Goal: Transaction & Acquisition: Obtain resource

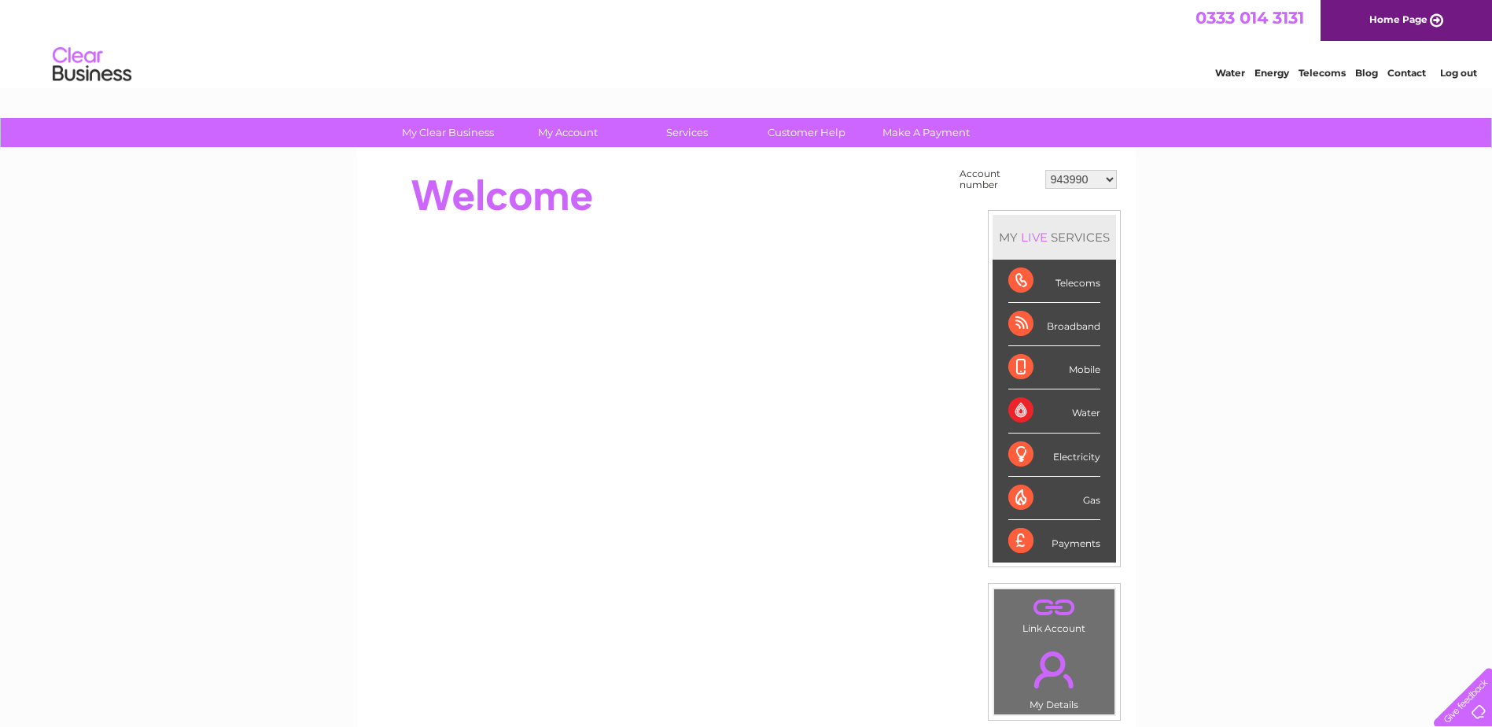
click at [1053, 183] on select "943990 997180 1100436 1136008 1145621 3025650 30264716 30265126 30274253 302771…" at bounding box center [1081, 179] width 72 height 19
select select "1136008"
click at [1045, 170] on select "943990 997180 1100436 1136008 1145621 3025650 30264716 30265126 30274253 302771…" at bounding box center [1081, 179] width 72 height 19
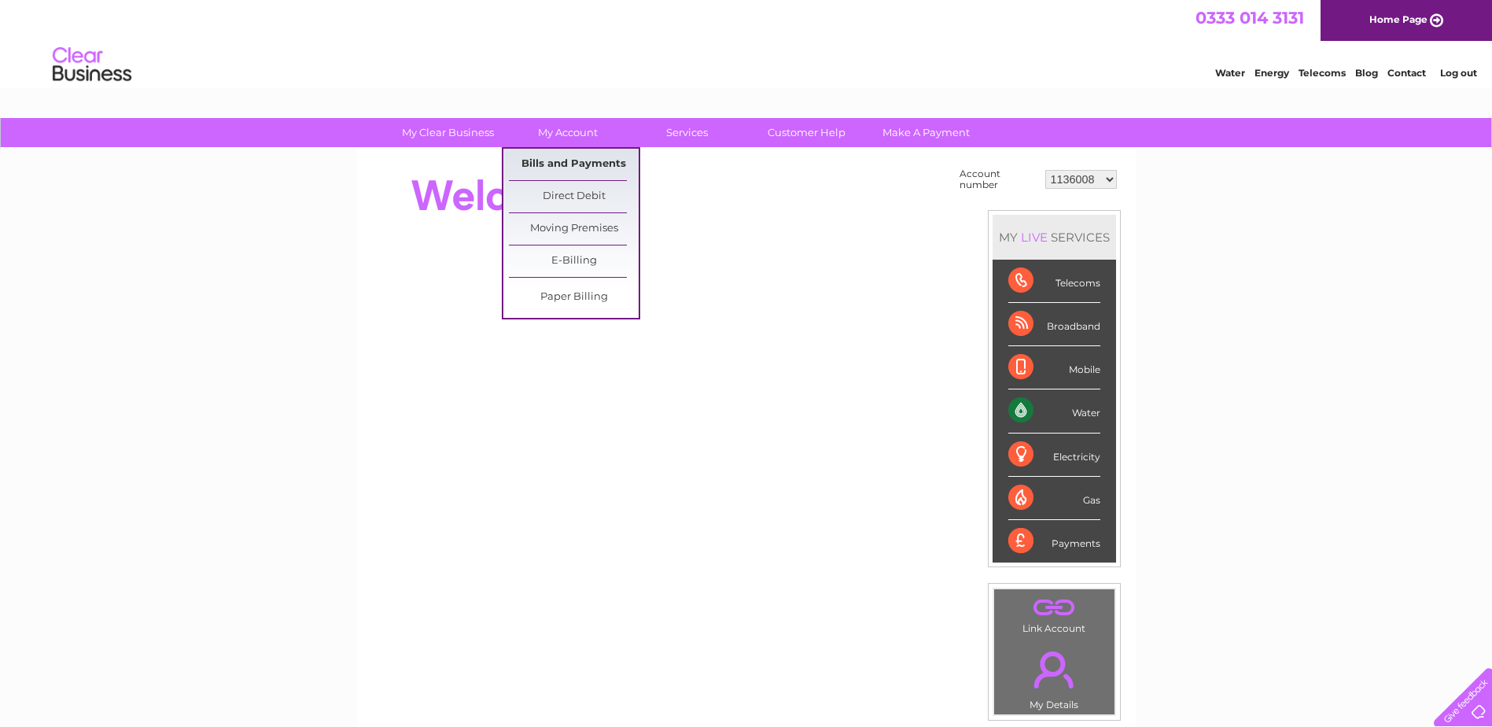
click at [570, 157] on link "Bills and Payments" at bounding box center [574, 164] width 130 height 31
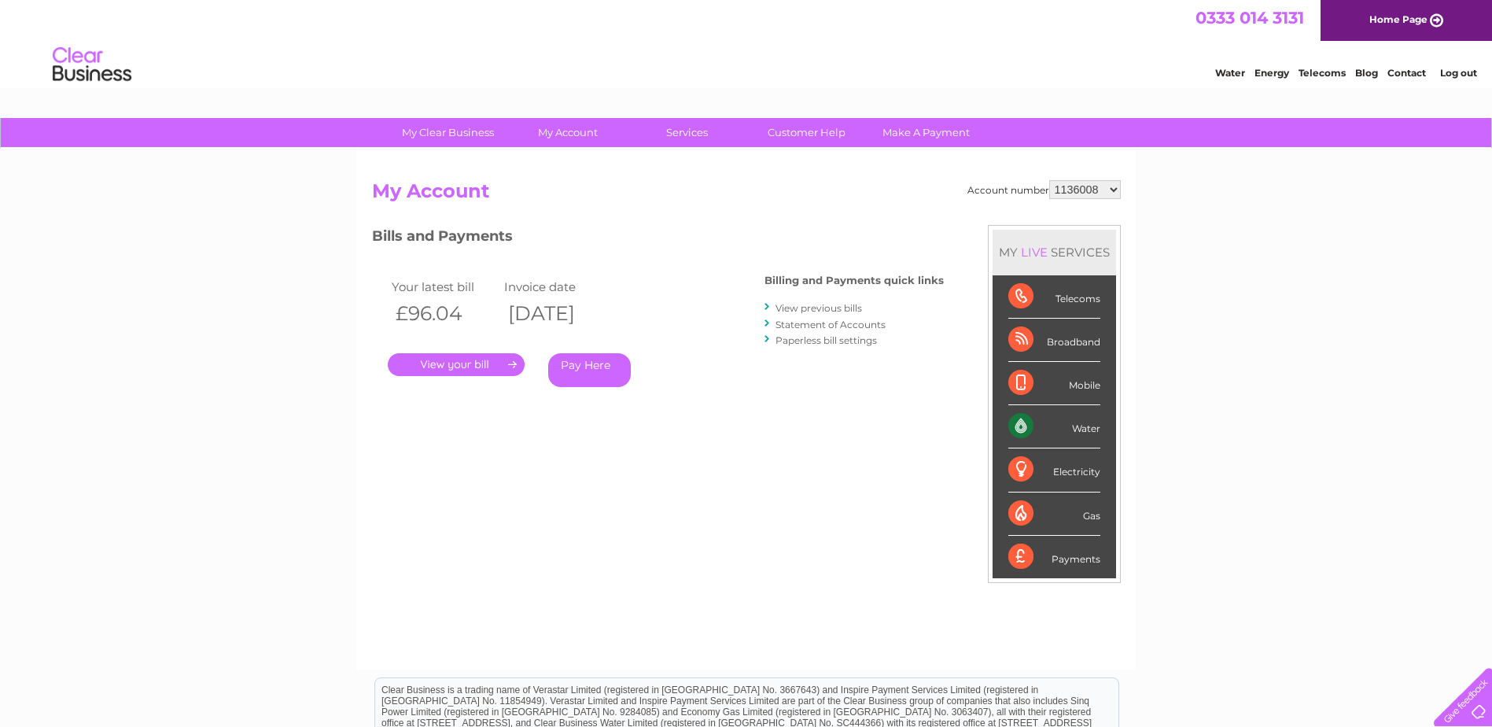
click at [481, 364] on link "." at bounding box center [456, 364] width 137 height 23
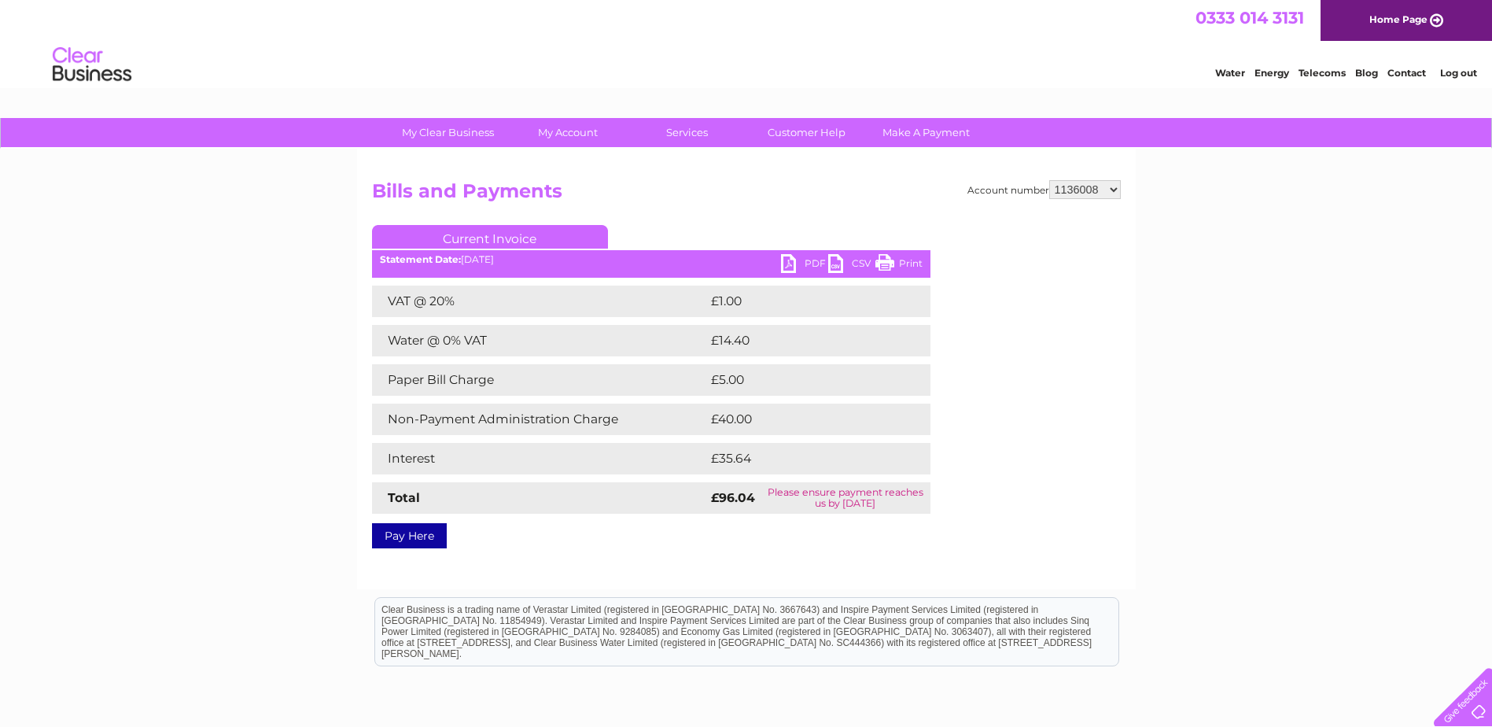
click at [787, 262] on link "PDF" at bounding box center [804, 265] width 47 height 23
click at [1108, 194] on select "943990 997180 1100436 1136008 1145621 3025650 30264716 30265126 30274253 302771…" at bounding box center [1085, 189] width 72 height 19
select select "30264716"
click at [1049, 180] on select "943990 997180 1100436 1136008 1145621 3025650 30264716 30265126 30274253 302771…" at bounding box center [1085, 189] width 72 height 19
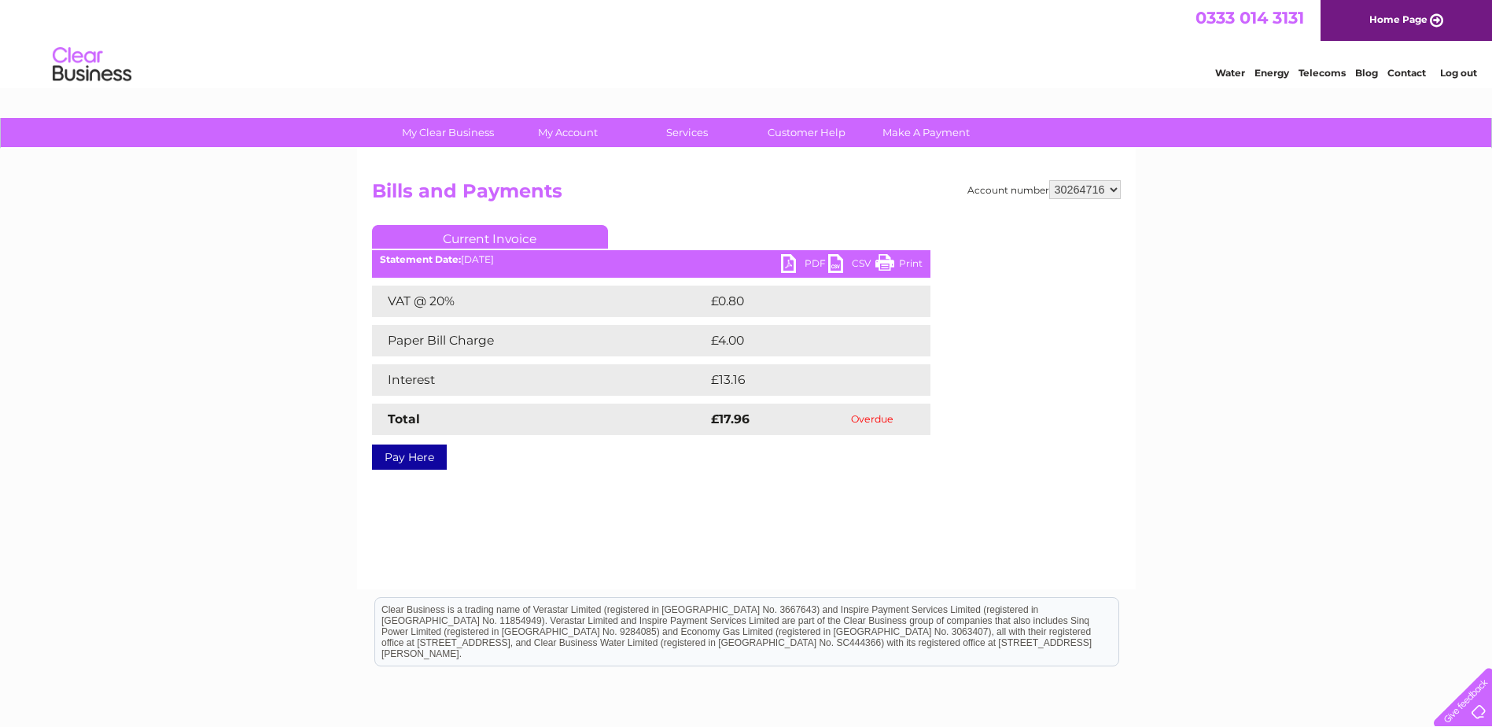
click at [787, 263] on link "PDF" at bounding box center [804, 265] width 47 height 23
drag, startPoint x: 1458, startPoint y: 68, endPoint x: 1436, endPoint y: 80, distance: 24.3
click at [1458, 68] on link "Log out" at bounding box center [1458, 73] width 37 height 12
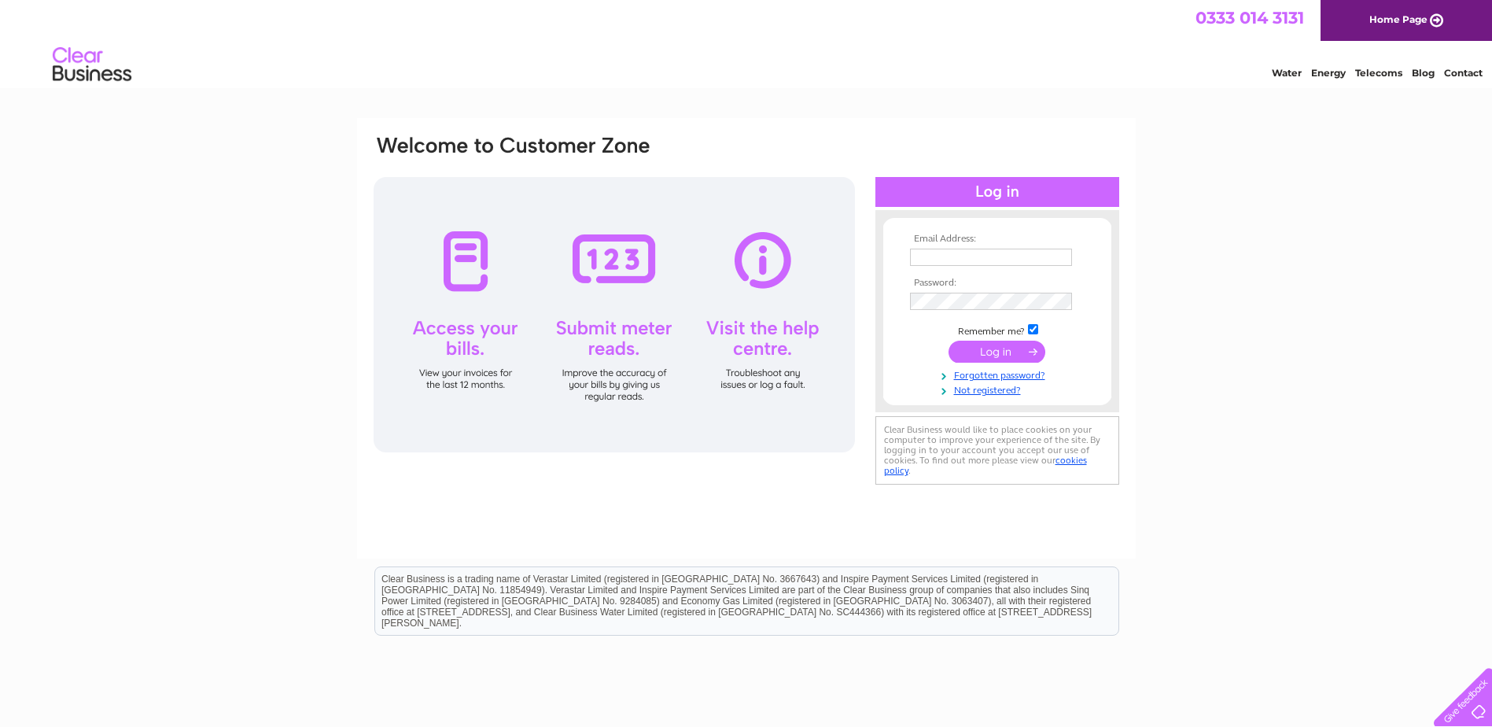
type input "[DOMAIN_NAME][EMAIL_ADDRESS][DOMAIN_NAME]"
click at [990, 348] on input "submit" at bounding box center [997, 352] width 97 height 22
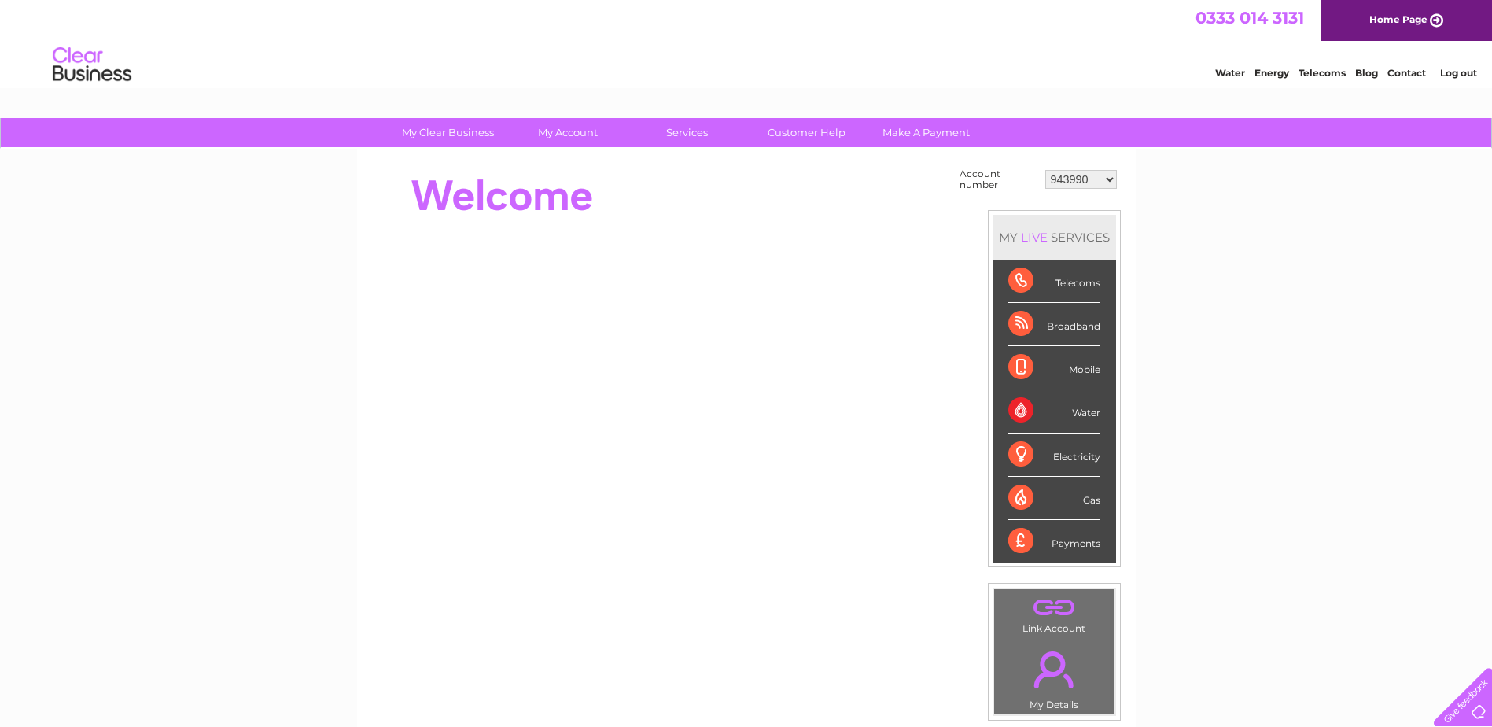
click at [1075, 181] on select "943990 997180 1100436 1136008 1145621 3025650 30264716 30265126 30274253 302771…" at bounding box center [1081, 179] width 72 height 19
select select "30264716"
click at [1045, 170] on select "943990 997180 1100436 1136008 1145621 3025650 30264716 30265126 30274253 302771…" at bounding box center [1081, 179] width 72 height 19
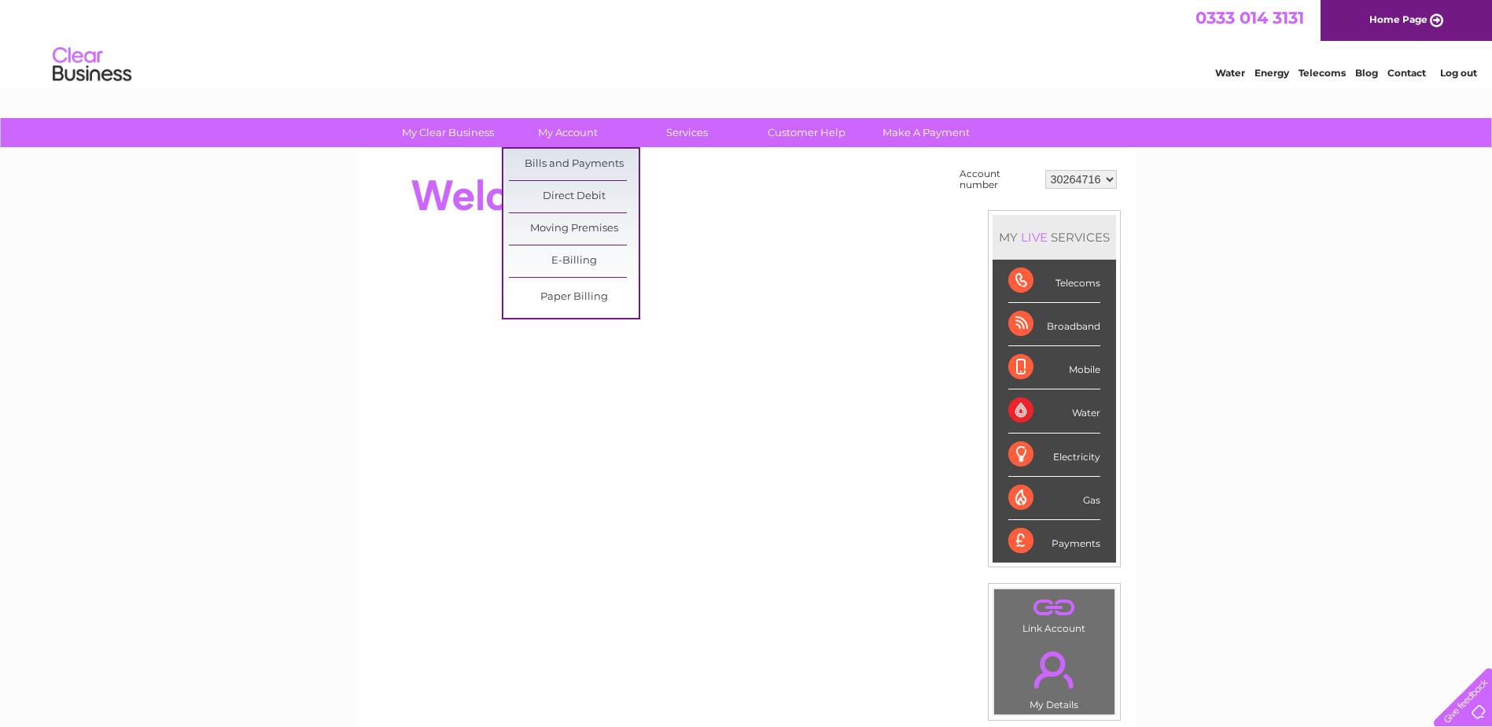
click at [577, 147] on li "My Account Bills and Payments Direct Debit Moving Premises E-Billing Paper Bill…" at bounding box center [562, 132] width 118 height 29
click at [577, 157] on link "Bills and Payments" at bounding box center [574, 164] width 130 height 31
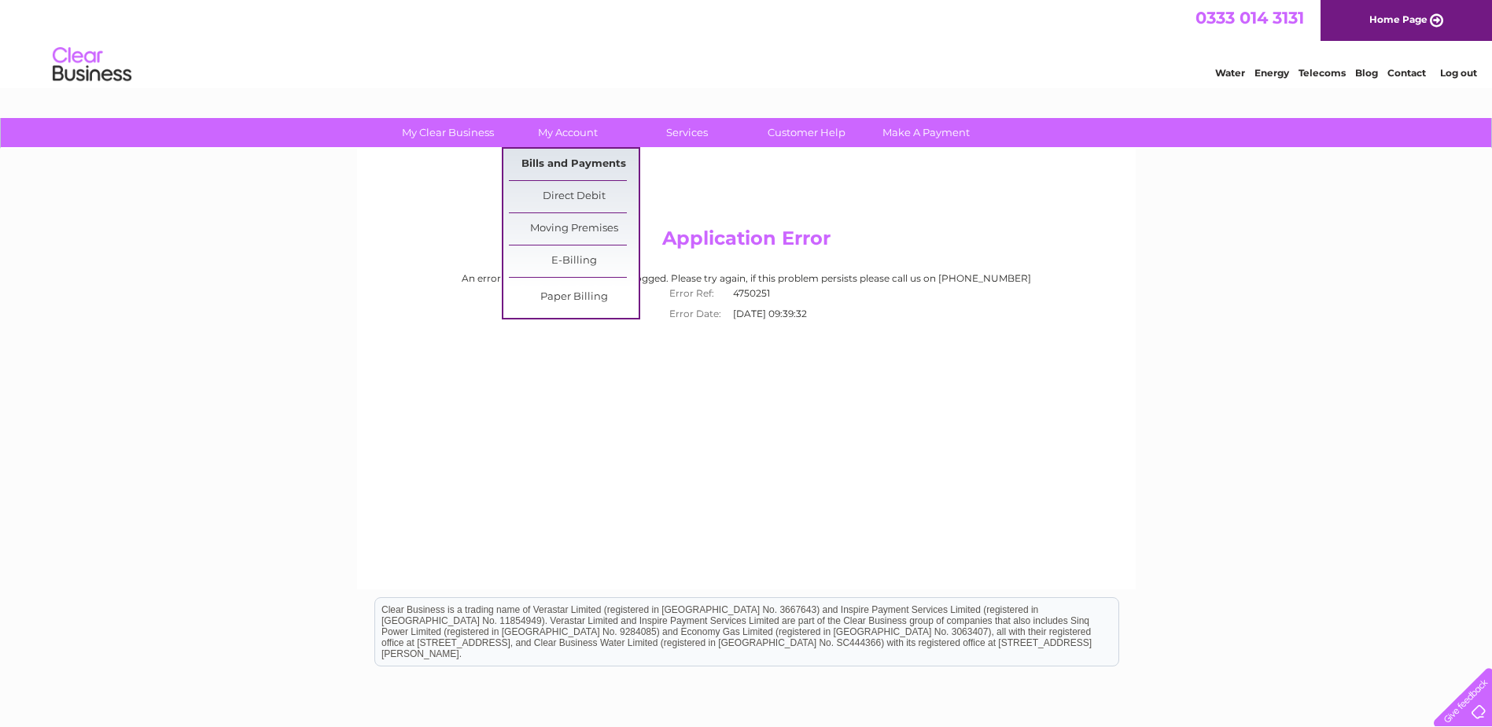
click at [586, 164] on link "Bills and Payments" at bounding box center [574, 164] width 130 height 31
click at [552, 160] on link "Bills and Payments" at bounding box center [574, 164] width 130 height 31
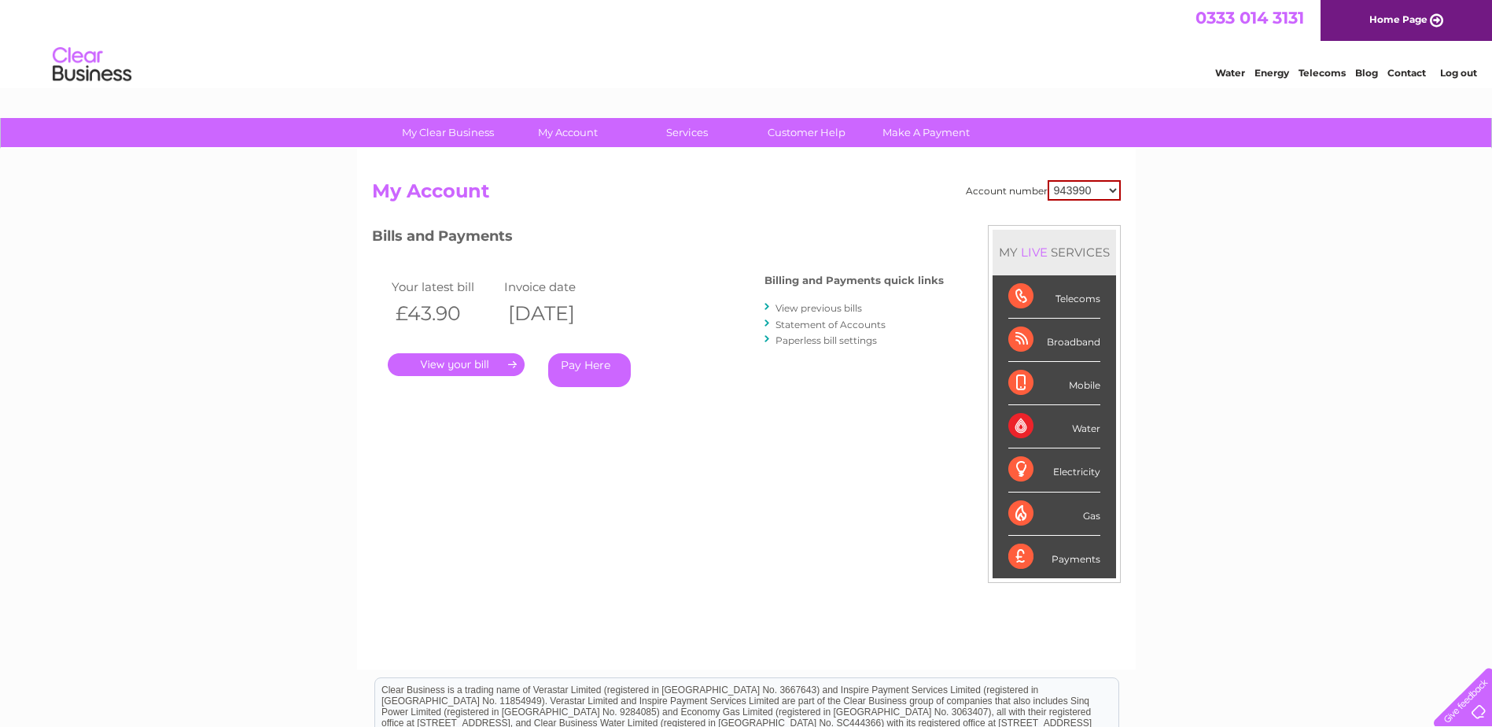
click at [839, 325] on link "Statement of Accounts" at bounding box center [831, 325] width 110 height 12
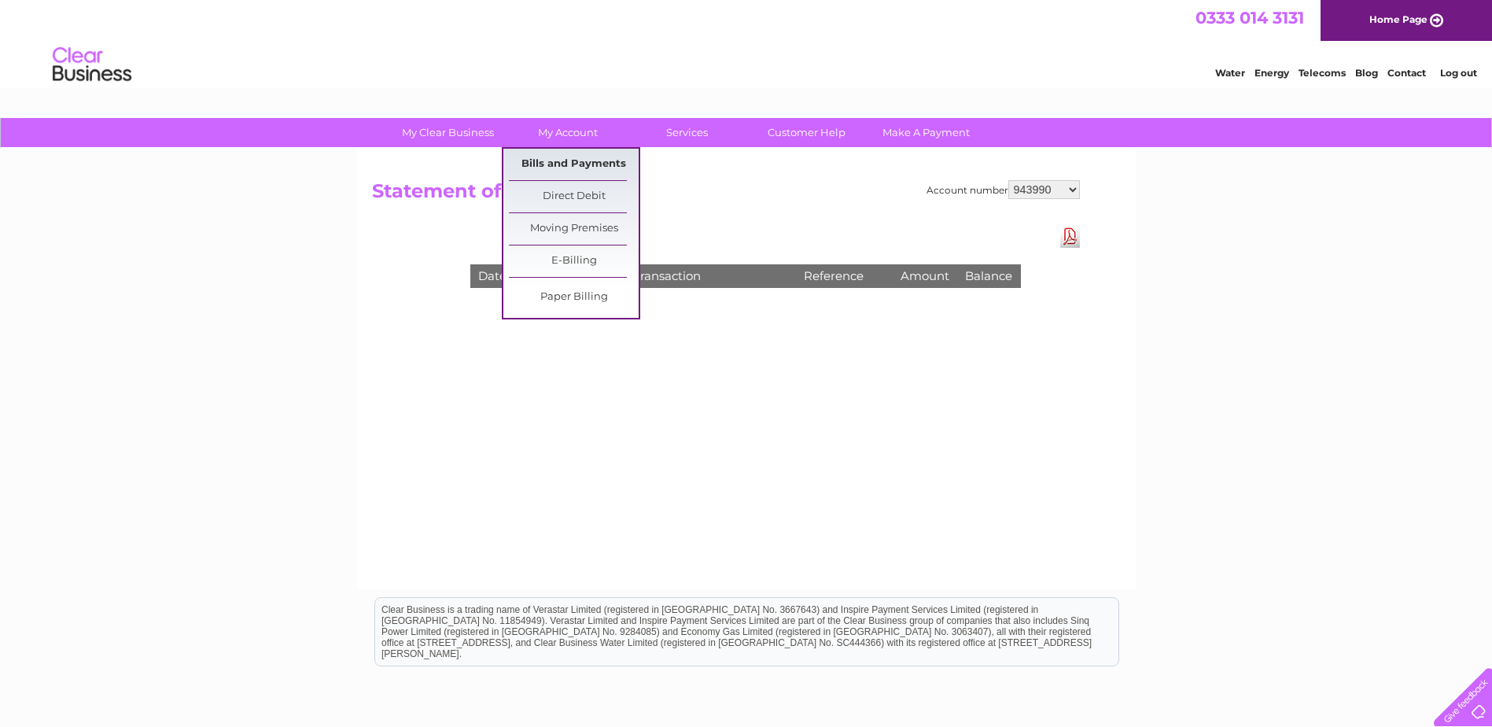
click at [543, 160] on link "Bills and Payments" at bounding box center [574, 164] width 130 height 31
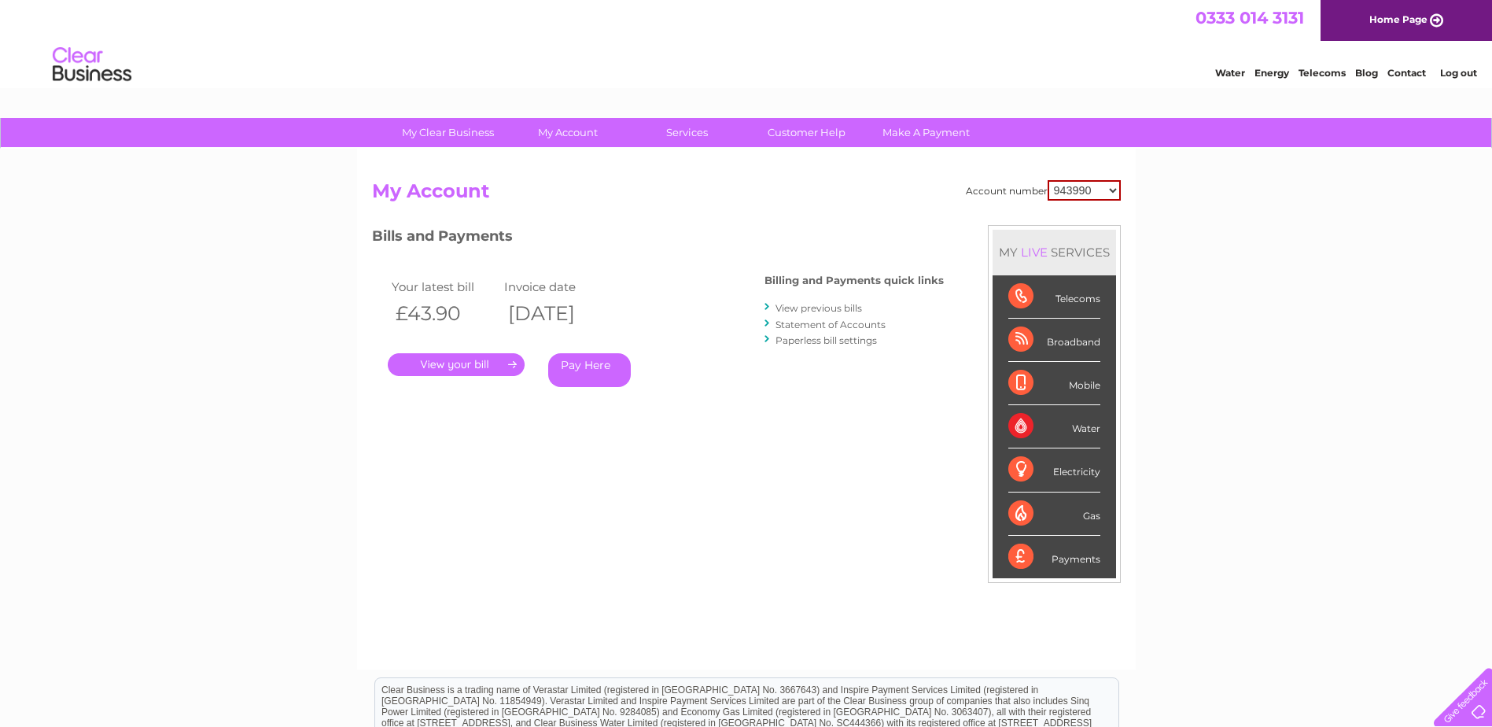
drag, startPoint x: 1103, startPoint y: 187, endPoint x: 1104, endPoint y: 203, distance: 15.8
click at [1103, 187] on select "943990 997180 1100436 1136008 1145621 3025650 30264716 30265126 30274253 302771…" at bounding box center [1084, 190] width 73 height 20
select select "30264716"
click at [1048, 180] on select "943990 997180 1100436 1136008 1145621 3025650 30264716 30265126 30274253 302771…" at bounding box center [1084, 190] width 73 height 20
click at [802, 326] on link "Statement of Accounts" at bounding box center [831, 325] width 110 height 12
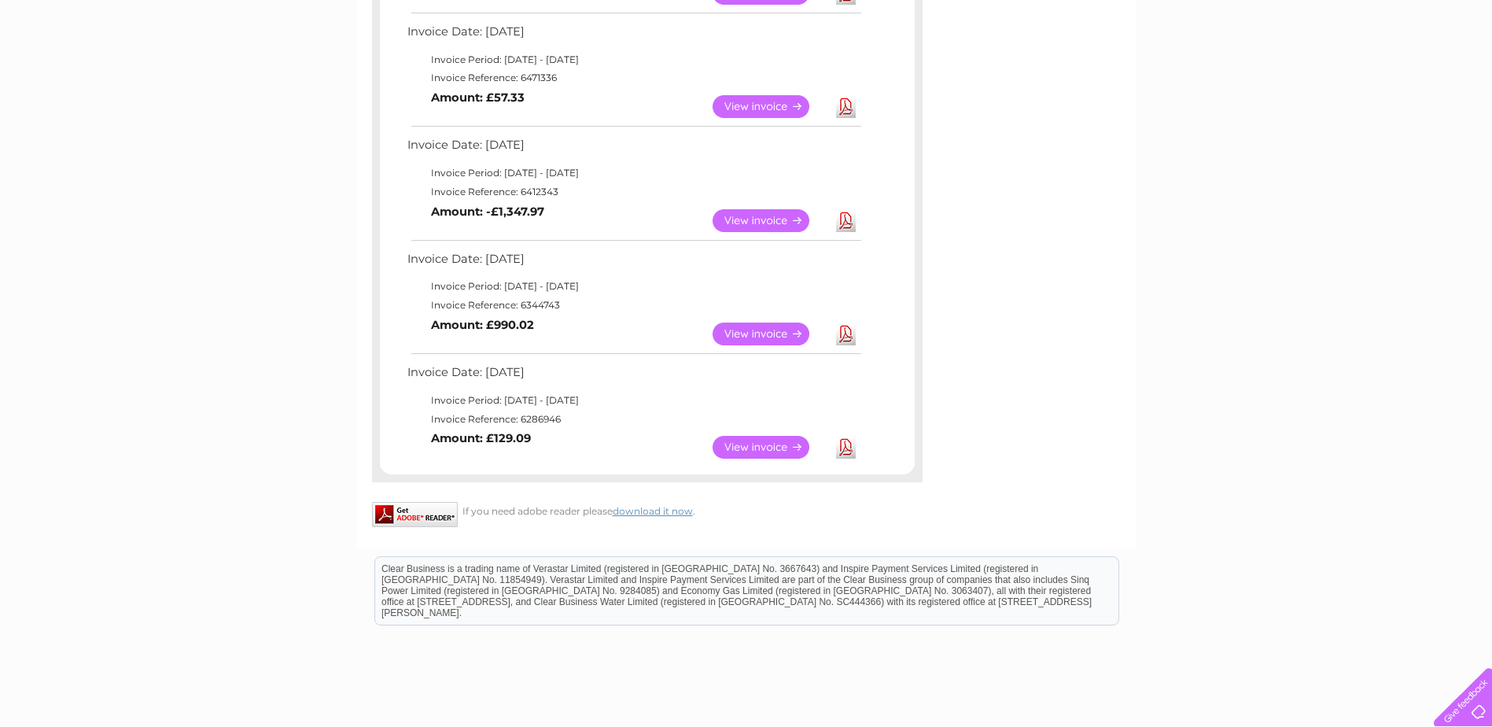
scroll to position [393, 0]
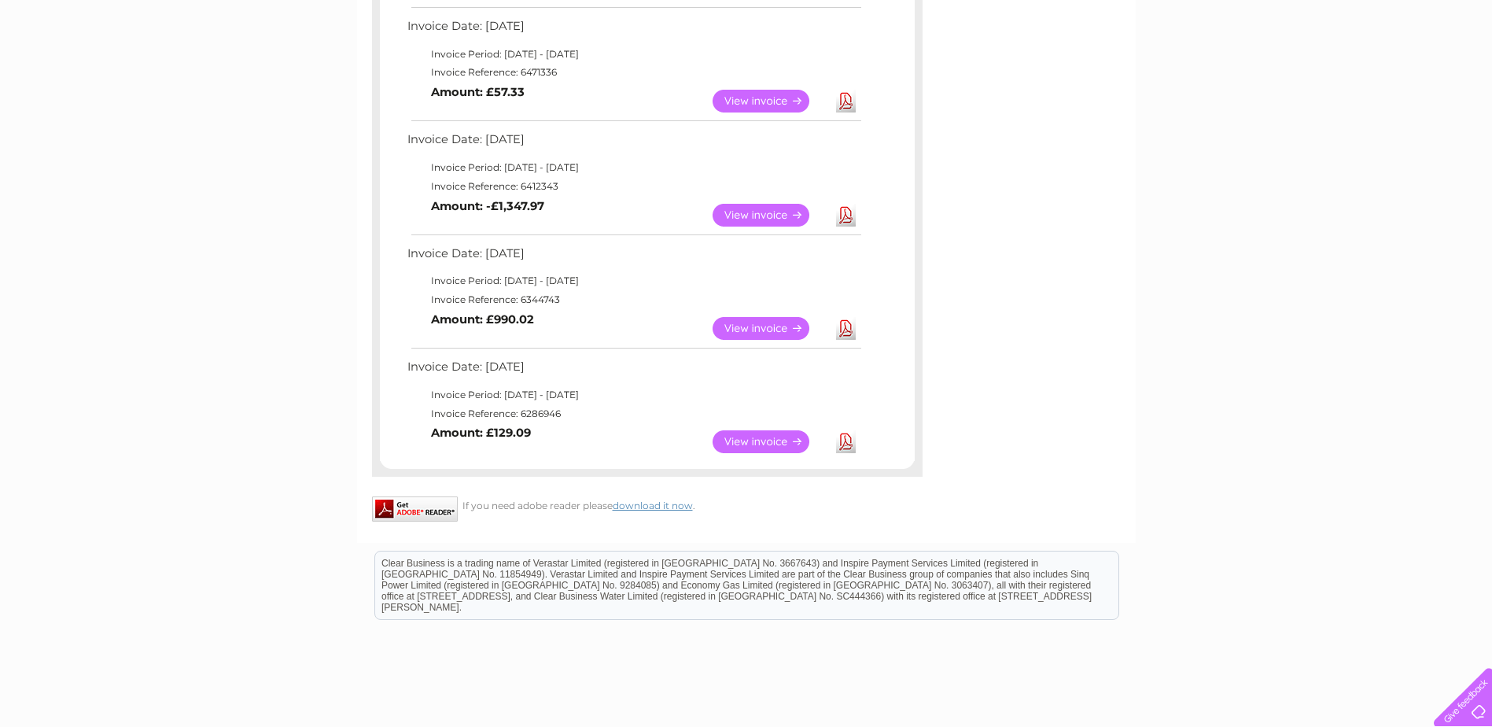
click at [846, 448] on link "Download" at bounding box center [846, 441] width 20 height 23
click at [844, 330] on link "Download" at bounding box center [846, 328] width 20 height 23
click at [848, 215] on link "Download" at bounding box center [846, 215] width 20 height 23
drag, startPoint x: 845, startPoint y: 104, endPoint x: 822, endPoint y: 146, distance: 47.5
click at [845, 104] on link "Download" at bounding box center [846, 101] width 20 height 23
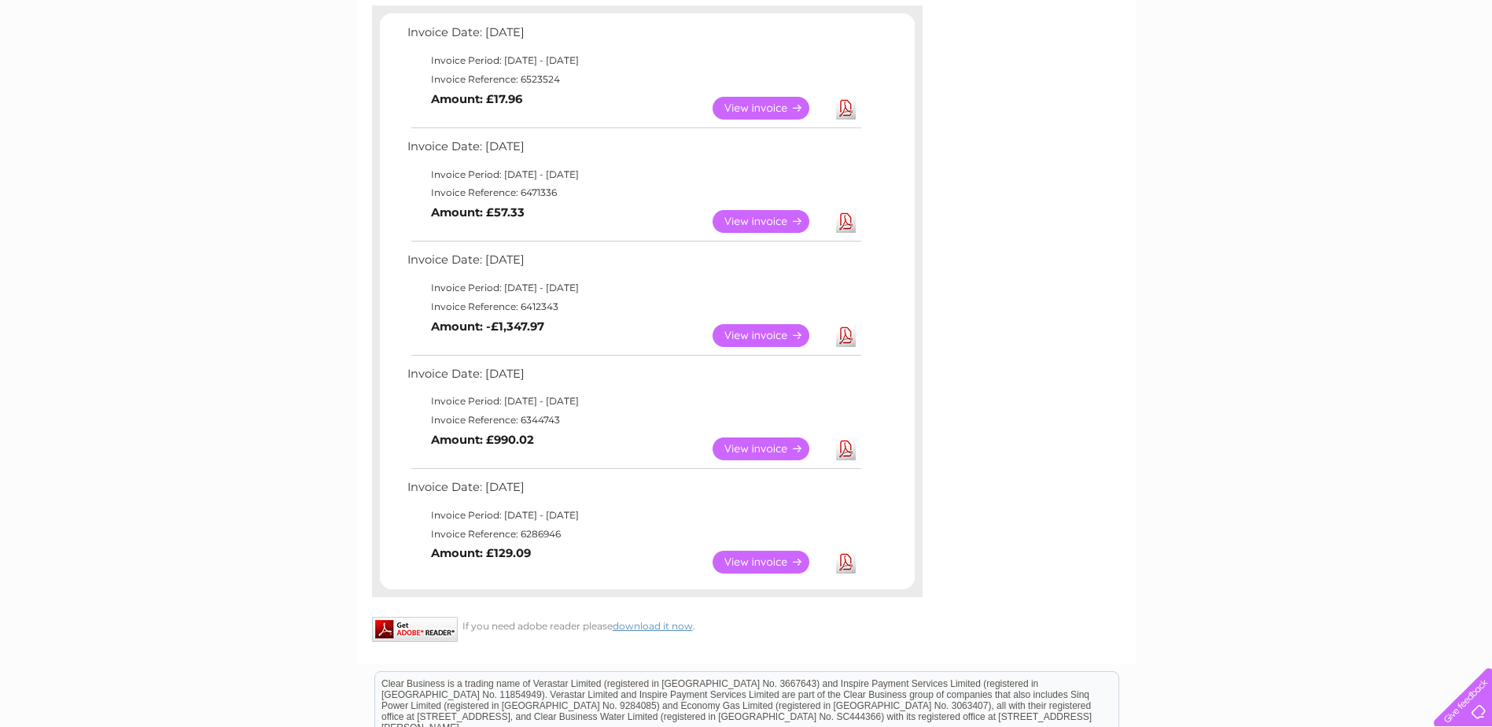
scroll to position [236, 0]
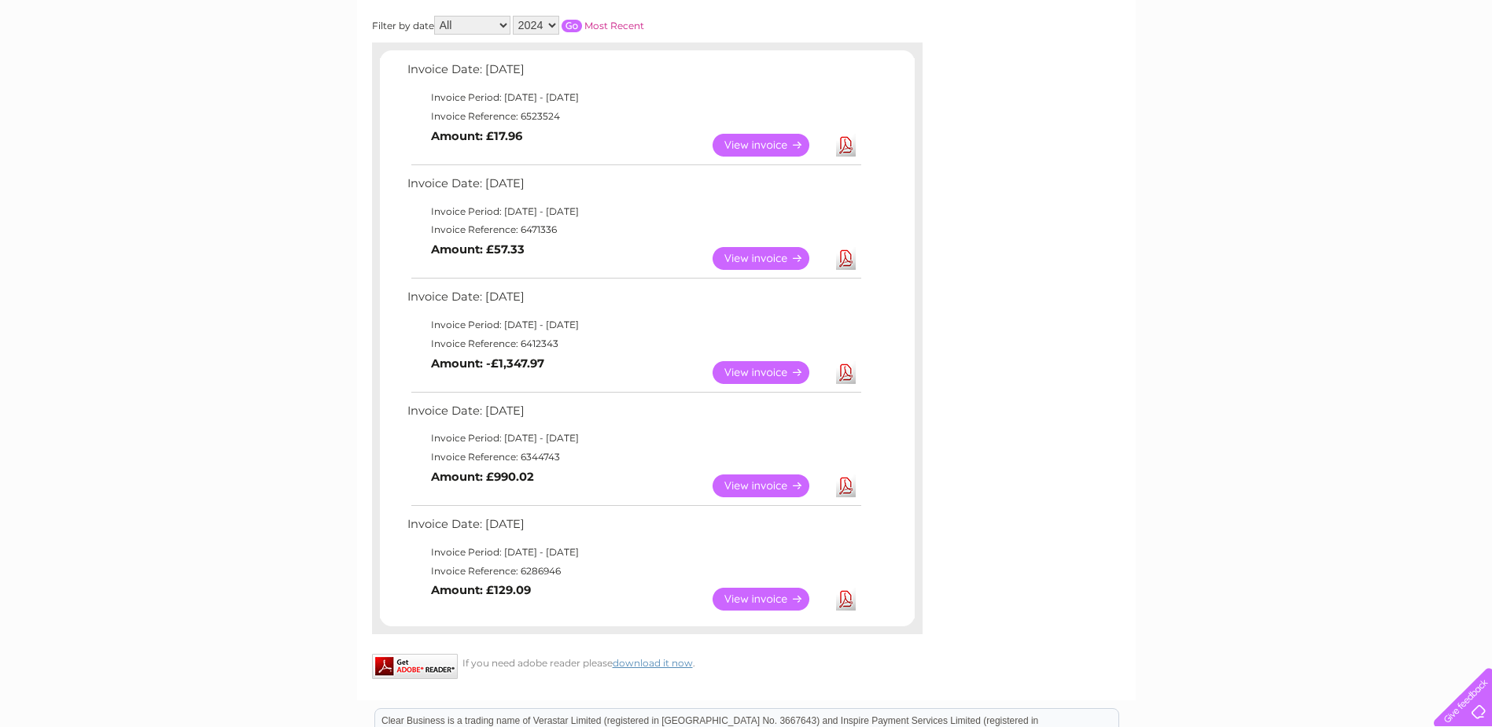
click at [846, 149] on link "Download" at bounding box center [846, 145] width 20 height 23
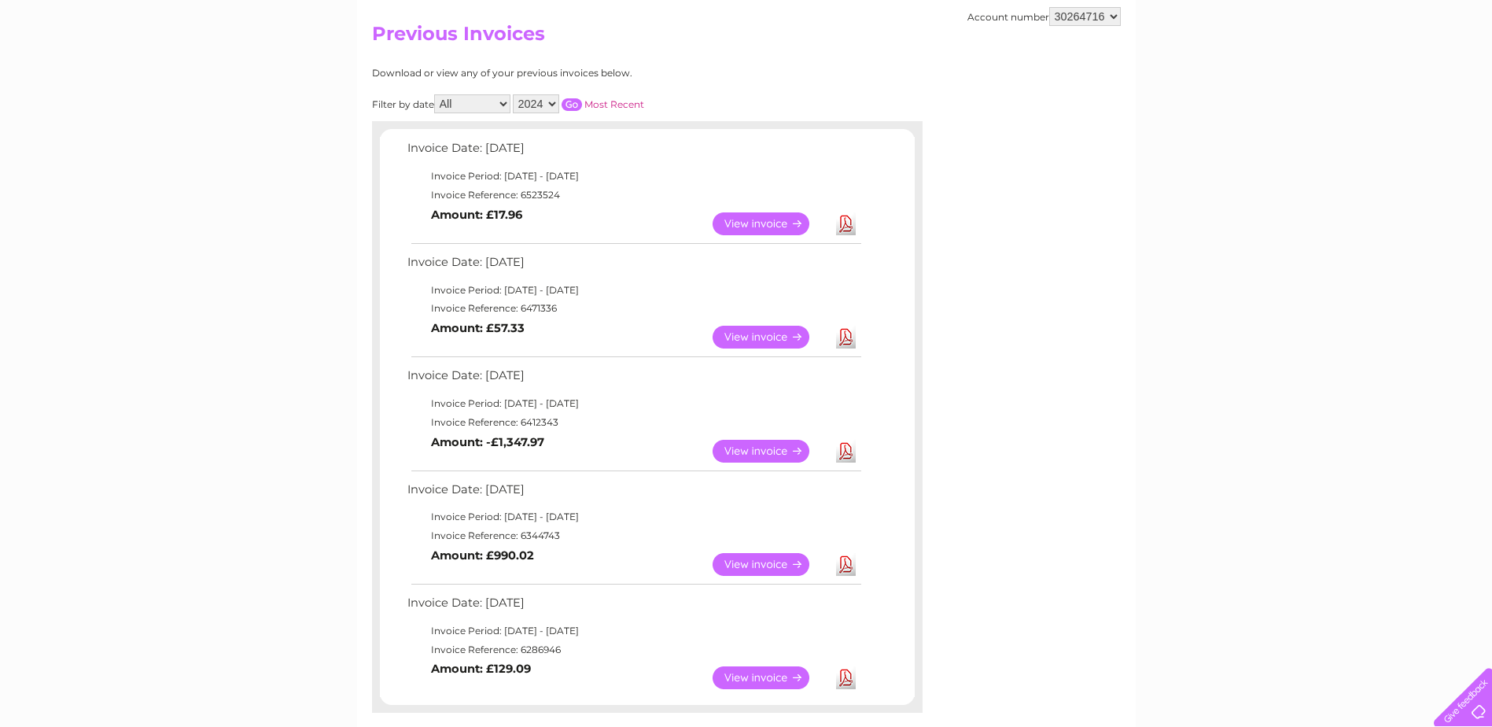
scroll to position [0, 0]
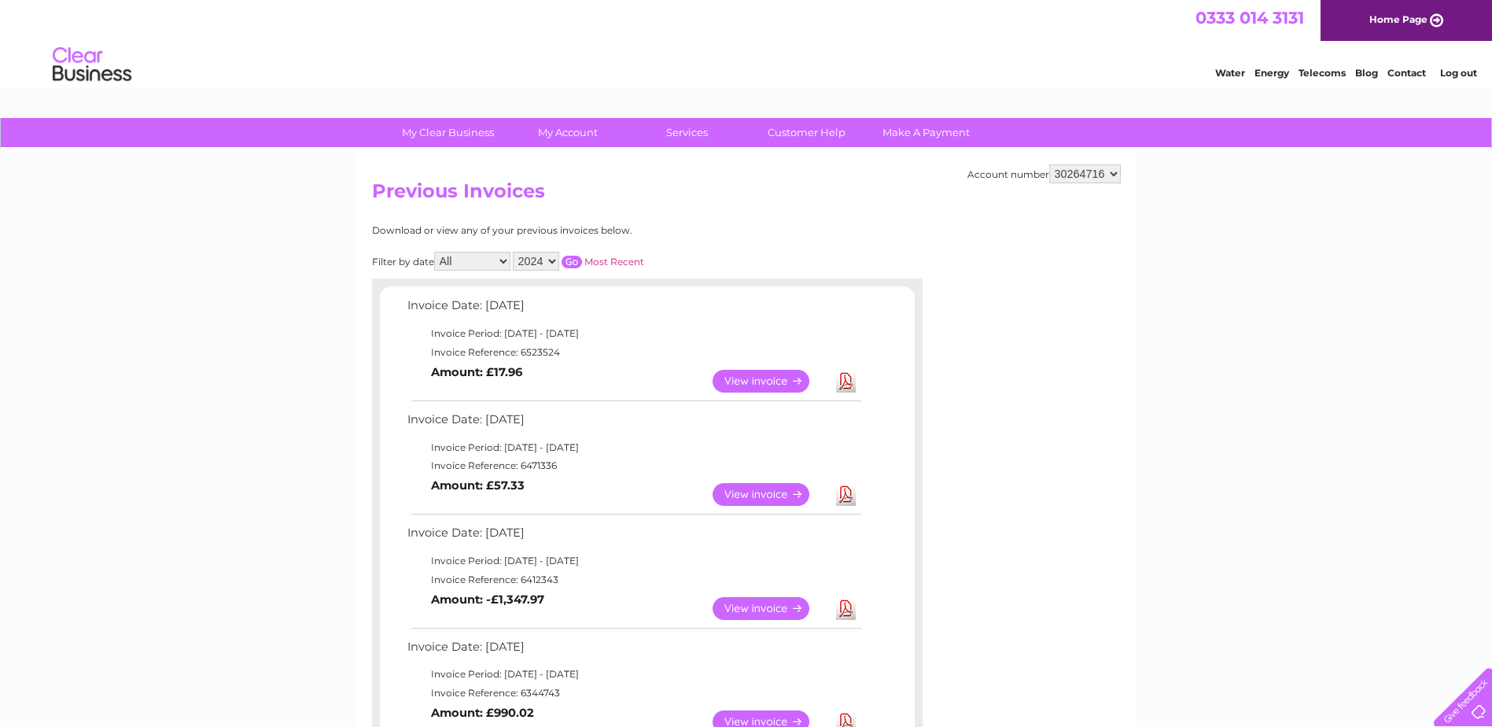
click at [1071, 182] on select "943990 997180 1100436 1136008 1145621 3025650 30264716 30265126 30274253 302771…" at bounding box center [1085, 173] width 72 height 19
select select "1136008"
click at [1049, 164] on select "943990 997180 1100436 1136008 1145621 3025650 30264716 30265126 30274253 302771…" at bounding box center [1085, 173] width 72 height 19
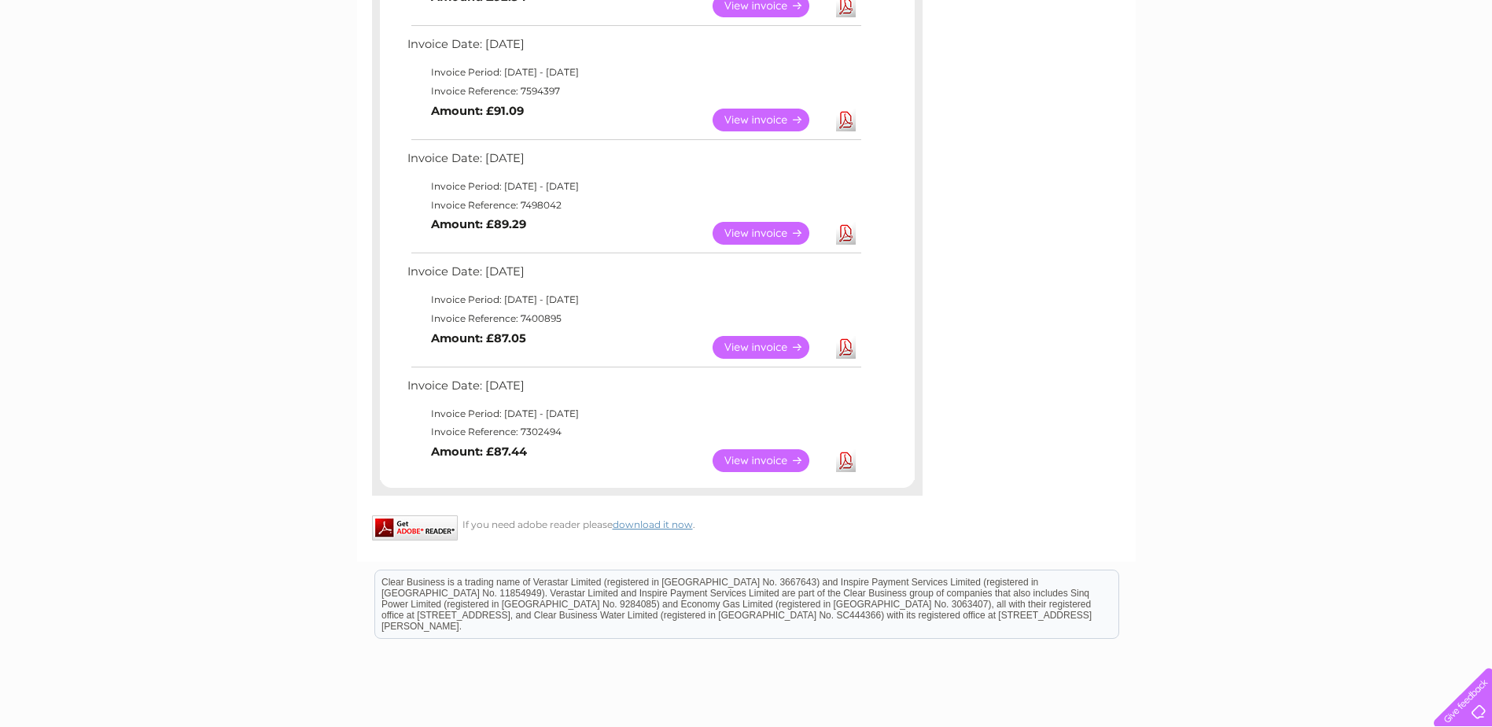
scroll to position [944, 0]
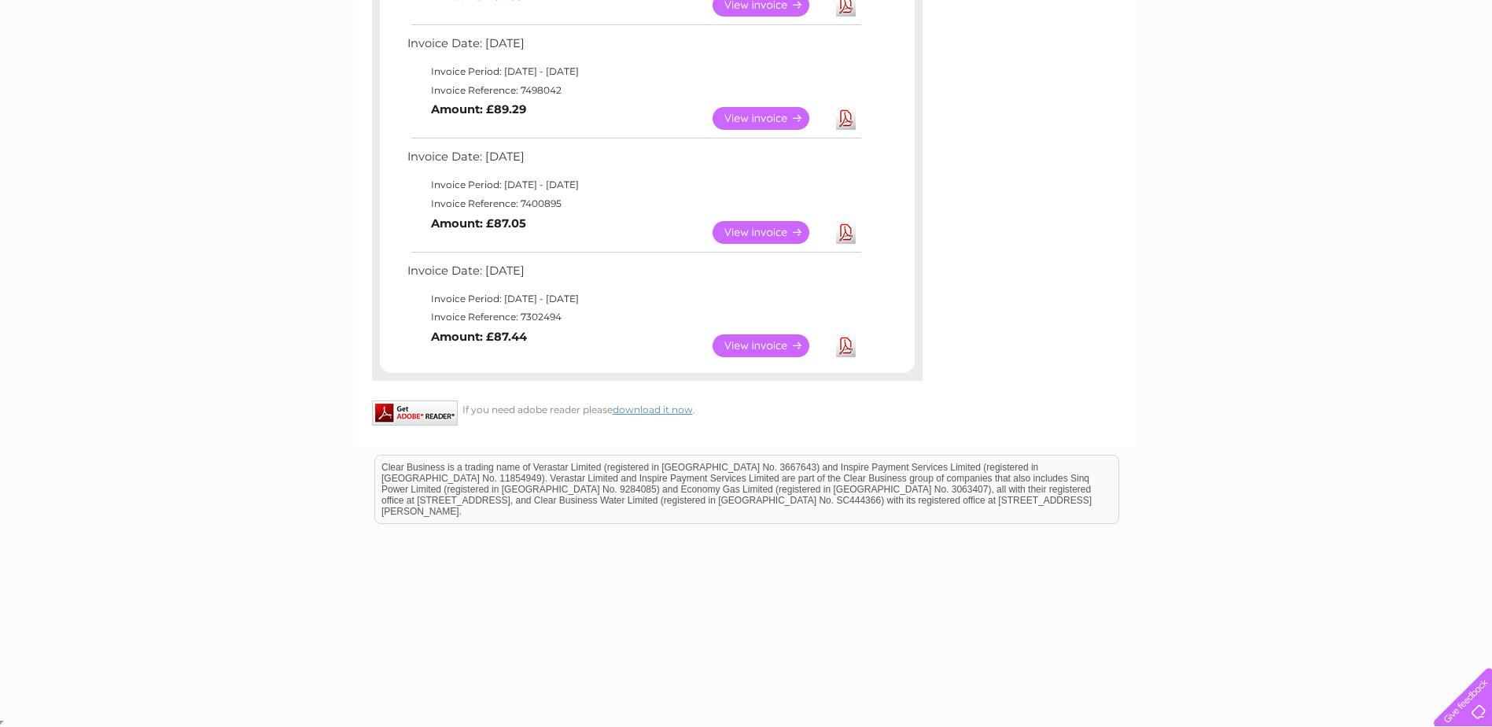
click at [848, 347] on link "Download" at bounding box center [846, 345] width 20 height 23
